Goal: Book appointment/travel/reservation

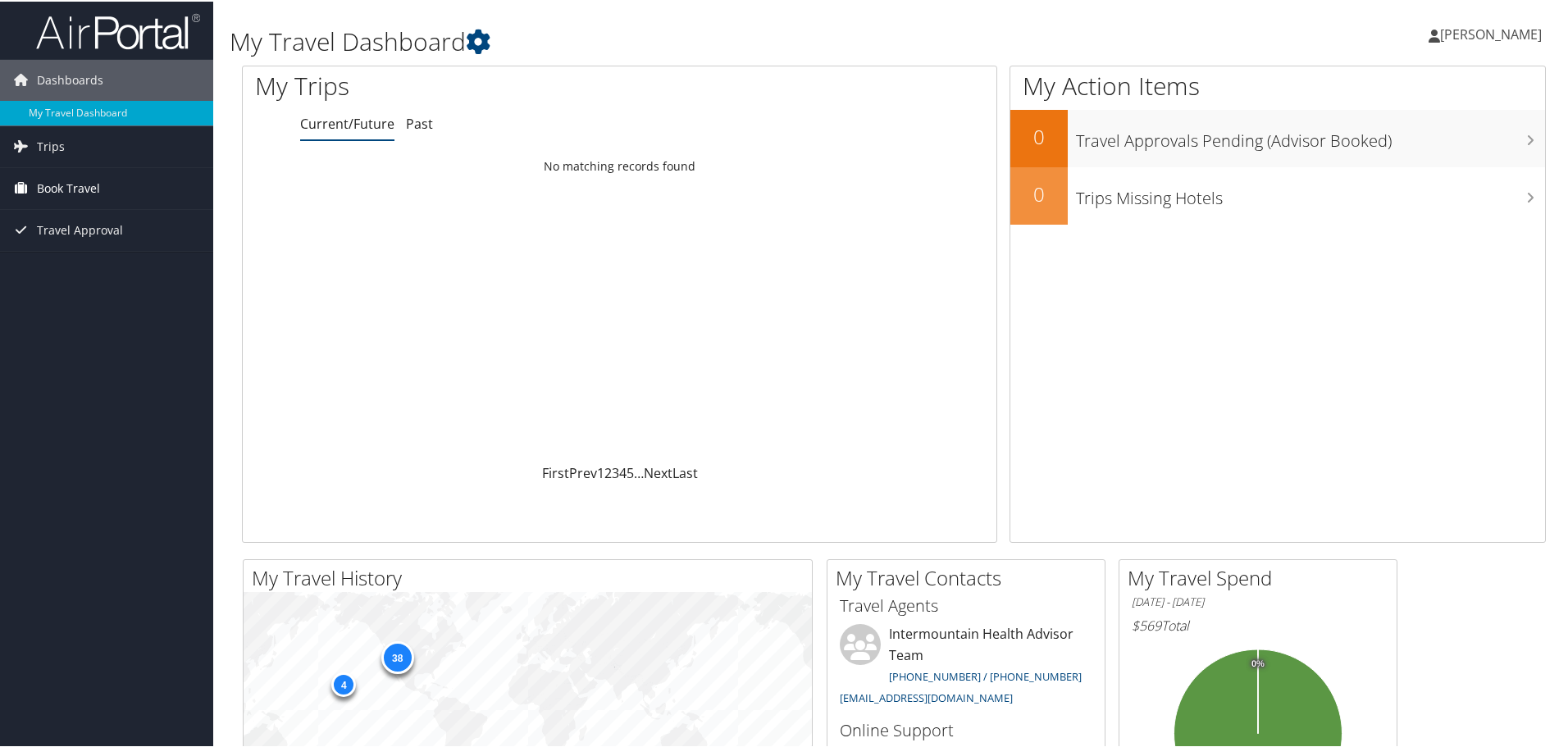
click at [55, 186] on span "Book Travel" at bounding box center [68, 187] width 64 height 41
click at [117, 266] on link "Book/Manage Online Trips" at bounding box center [107, 269] width 213 height 24
